Goal: Find specific page/section

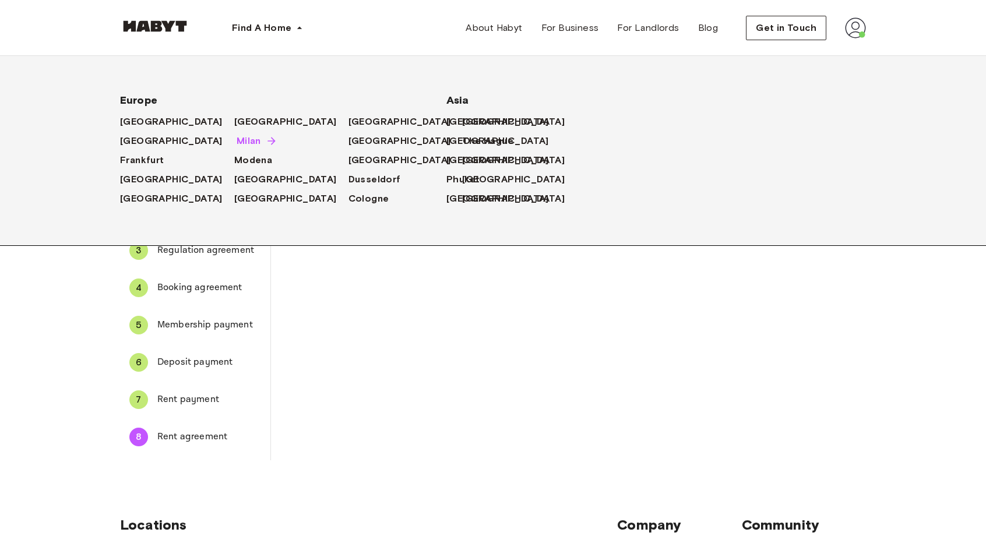
click at [237, 145] on span "Milan" at bounding box center [249, 141] width 24 height 14
